Goal: Check status: Check status

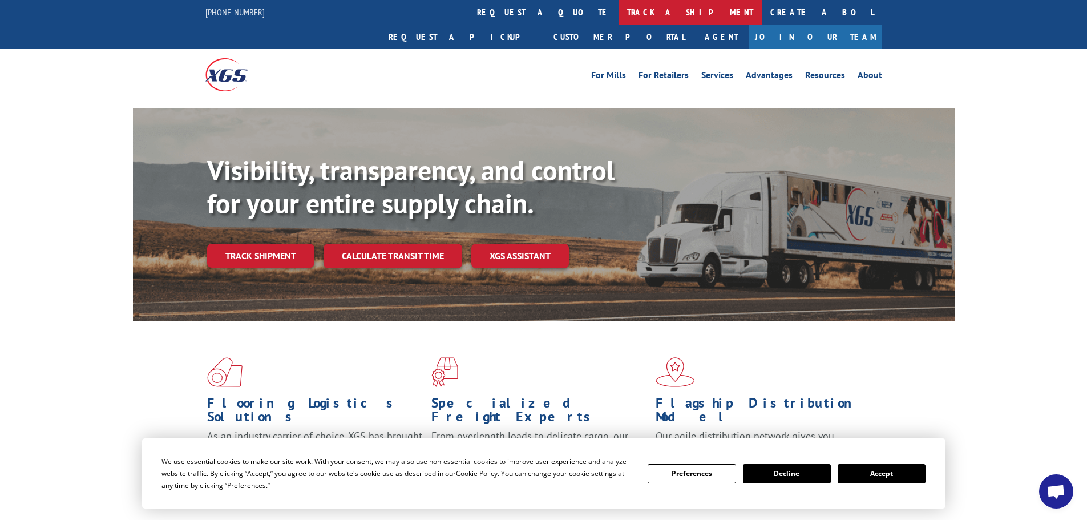
click at [618, 13] on link "track a shipment" at bounding box center [689, 12] width 143 height 25
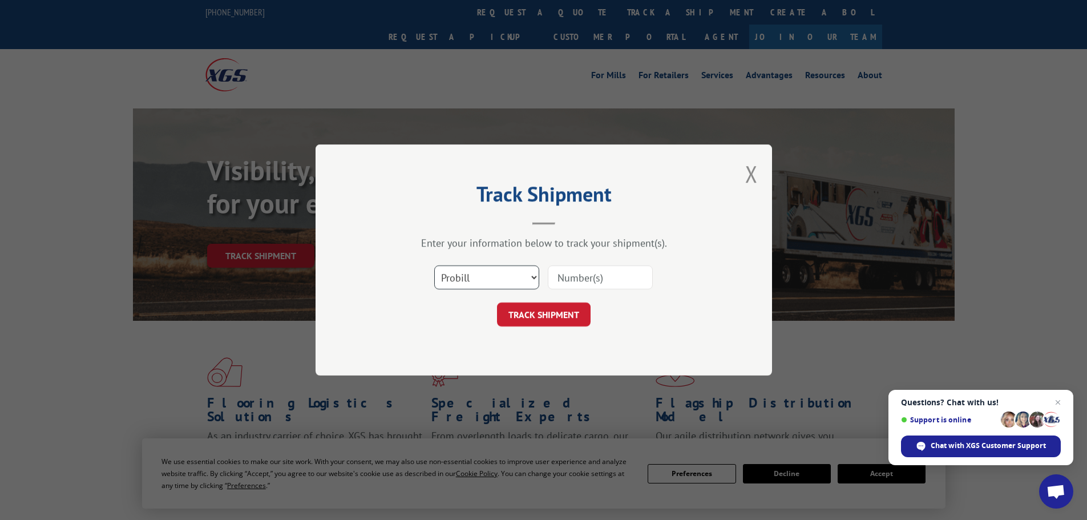
click at [533, 274] on select "Select category... Probill BOL PO" at bounding box center [486, 277] width 105 height 24
select select "bol"
click at [434, 265] on select "Select category... Probill BOL PO" at bounding box center [486, 277] width 105 height 24
click at [595, 276] on input at bounding box center [600, 277] width 105 height 24
paste input "7043969"
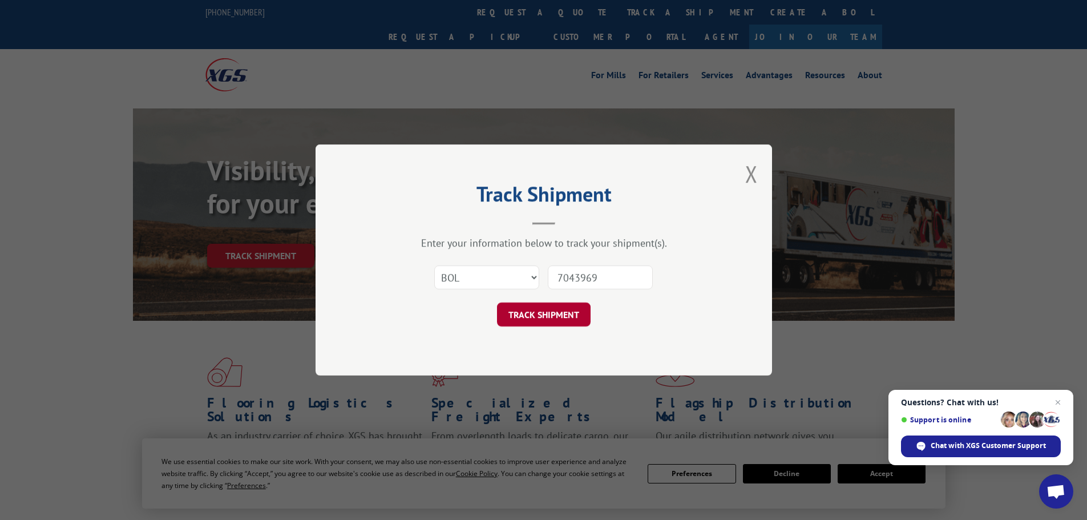
type input "7043969"
click at [527, 309] on button "TRACK SHIPMENT" at bounding box center [544, 314] width 94 height 24
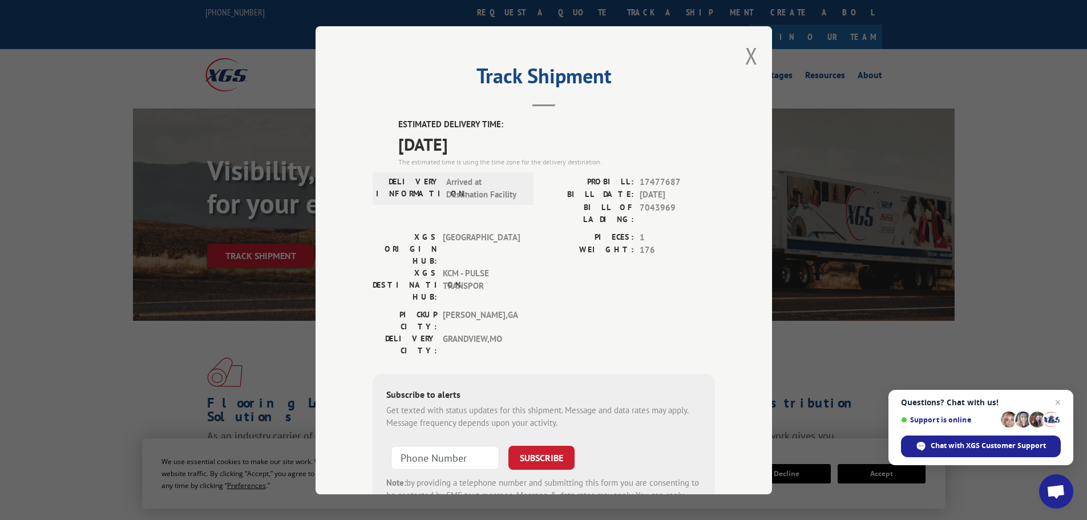
drag, startPoint x: 747, startPoint y: 56, endPoint x: 410, endPoint y: 31, distance: 338.6
click at [745, 54] on button "Close modal" at bounding box center [751, 56] width 13 height 30
